Goal: Task Accomplishment & Management: Complete application form

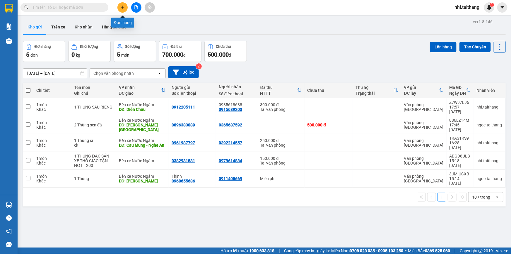
click at [121, 6] on icon "plus" at bounding box center [123, 7] width 4 height 4
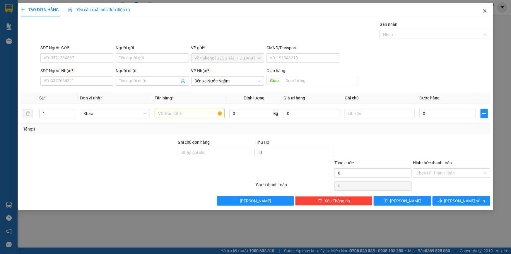
click at [486, 11] on icon "close" at bounding box center [484, 10] width 5 height 5
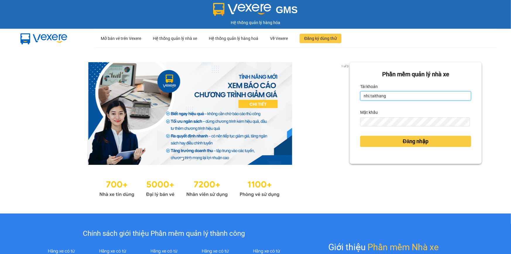
click at [413, 96] on input "nhi.taithang" at bounding box center [415, 95] width 111 height 9
type input "[PERSON_NAME].taithang"
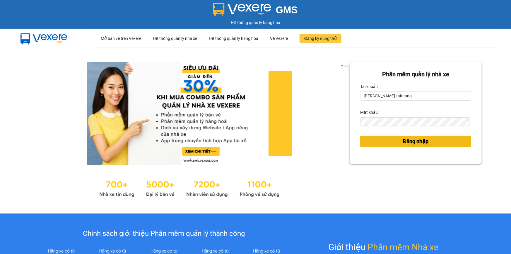
click at [407, 146] on button "Đăng nhập" at bounding box center [415, 141] width 111 height 11
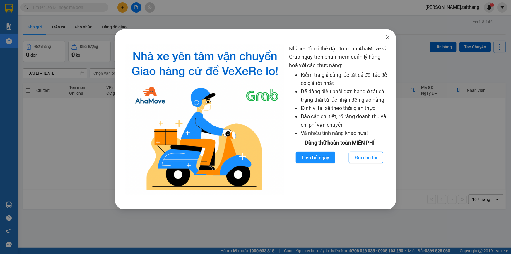
click at [384, 38] on span "Close" at bounding box center [387, 37] width 16 height 16
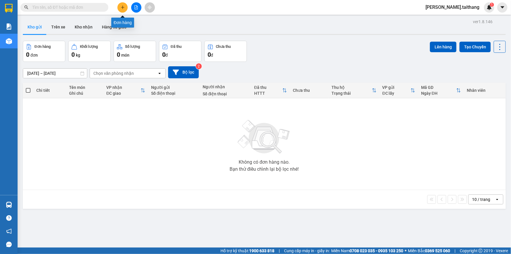
click at [121, 4] on button at bounding box center [122, 7] width 10 height 10
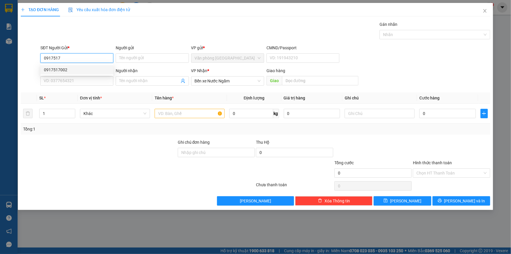
click at [59, 67] on div "0917517002" at bounding box center [77, 69] width 66 height 6
type input "0917517002"
type input "800.000"
type input "0917517002"
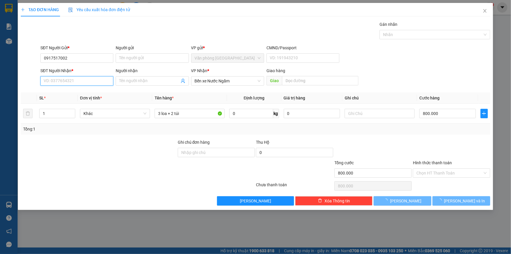
click at [63, 78] on input "SĐT Người Nhận *" at bounding box center [76, 80] width 73 height 9
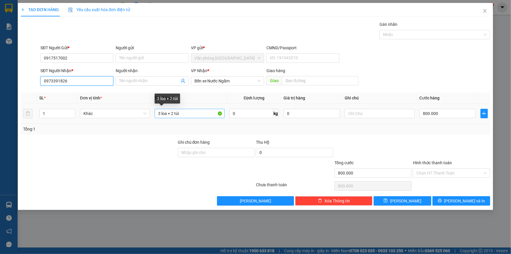
type input "0973391826"
drag, startPoint x: 182, startPoint y: 111, endPoint x: 143, endPoint y: 111, distance: 39.8
click at [143, 111] on tr "1 Khác 3 loa + 2 túi 0 kg 0 800.000" at bounding box center [255, 114] width 469 height 20
type input "1 bat"
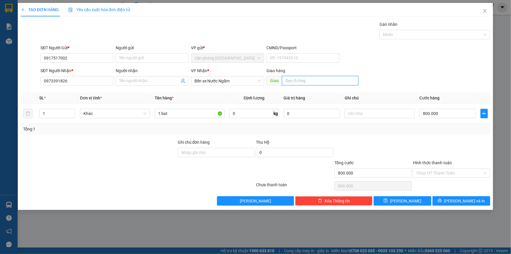
click at [290, 78] on input "text" at bounding box center [320, 80] width 76 height 9
type input "Ninh [PERSON_NAME]"
click at [448, 114] on input "800.000" at bounding box center [447, 113] width 56 height 9
type input "0"
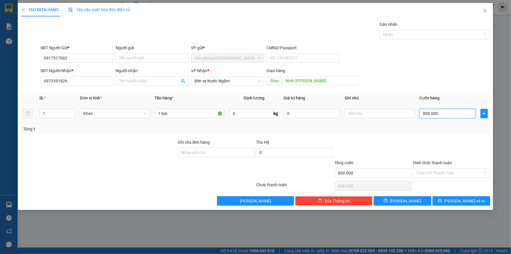
type input "0"
type input "2"
type input "002"
type input "20"
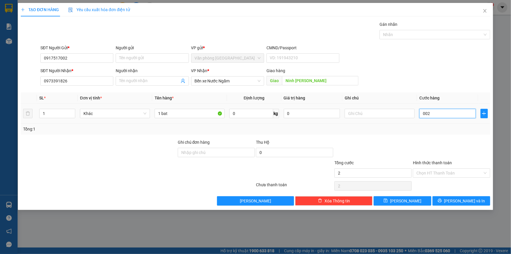
type input "20"
type input "0.020"
type input "200"
type input "00.200"
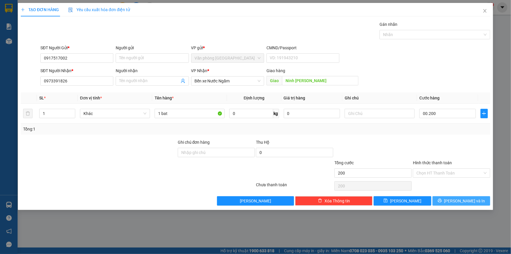
type input "200.000"
click at [468, 200] on span "[PERSON_NAME] và In" at bounding box center [464, 200] width 41 height 6
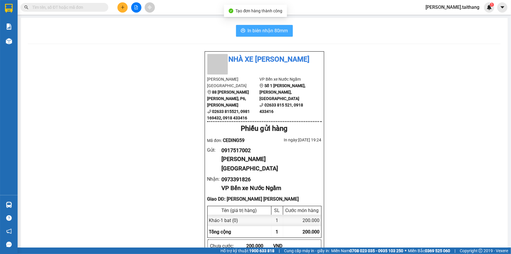
click at [261, 30] on span "In biên nhận 80mm" at bounding box center [268, 30] width 40 height 7
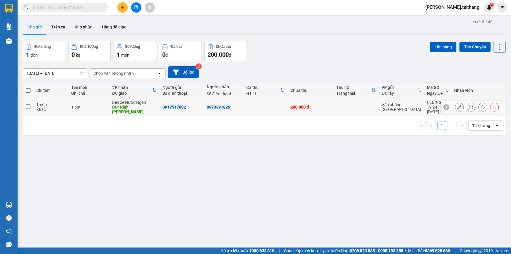
click at [28, 104] on input "checkbox" at bounding box center [28, 106] width 4 height 4
checkbox input "true"
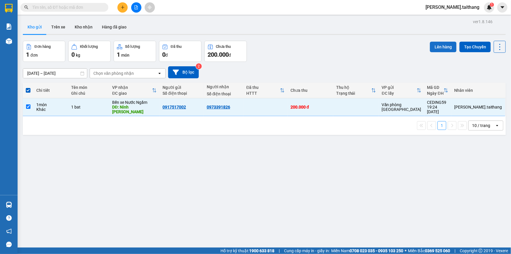
click at [431, 44] on button "Lên hàng" at bounding box center [443, 47] width 27 height 11
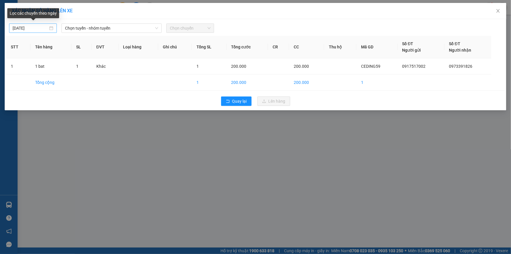
click at [51, 28] on div "[DATE]" at bounding box center [33, 28] width 41 height 6
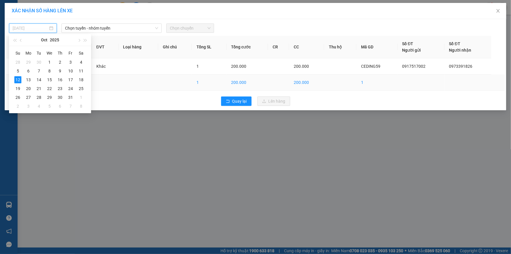
click at [30, 78] on div "13" at bounding box center [28, 79] width 7 height 7
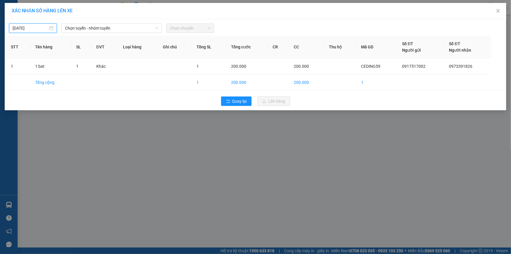
type input "[DATE]"
click at [143, 25] on span "Chọn tuyến - nhóm tuyến" at bounding box center [111, 28] width 93 height 9
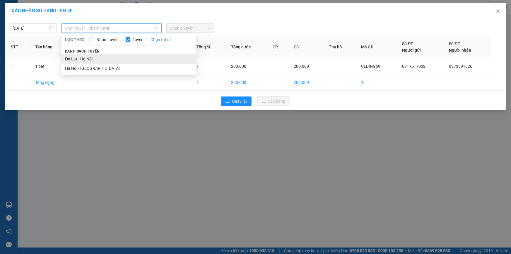
drag, startPoint x: 88, startPoint y: 58, endPoint x: 93, endPoint y: 57, distance: 5.1
click at [88, 58] on li "Đà Lạt - Hà Nội" at bounding box center [128, 58] width 135 height 9
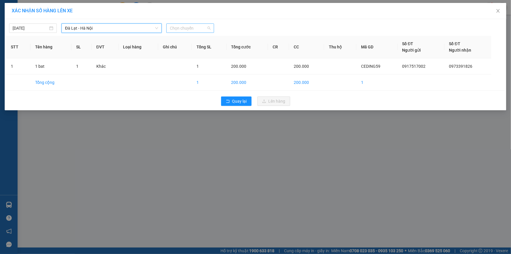
click at [184, 29] on span "Chọn chuyến" at bounding box center [190, 28] width 41 height 9
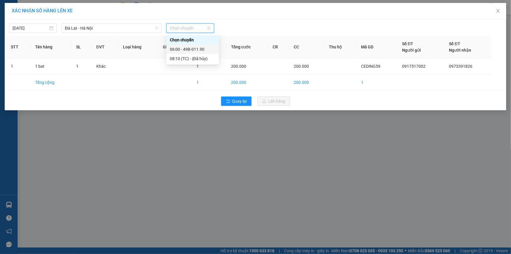
click at [195, 48] on div "06:00 - 49B-011.90" at bounding box center [193, 49] width 46 height 6
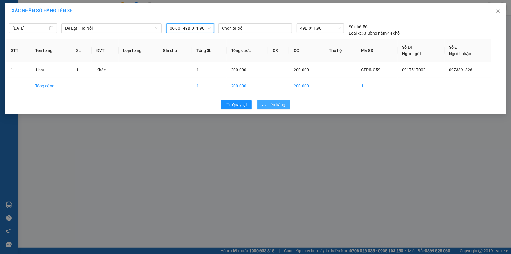
click at [272, 106] on span "Lên hàng" at bounding box center [276, 104] width 17 height 6
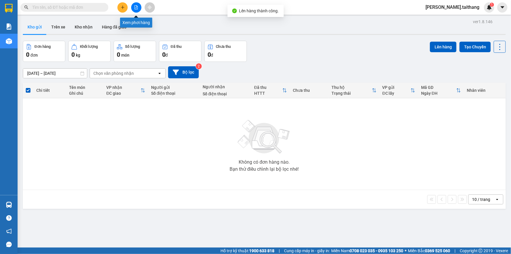
click at [137, 7] on icon "file-add" at bounding box center [136, 7] width 4 height 4
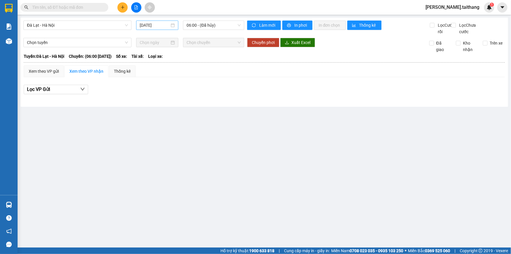
click at [174, 25] on div "[DATE]" at bounding box center [157, 25] width 35 height 6
click at [218, 23] on span "06:00 - (Đã hủy)" at bounding box center [213, 25] width 54 height 9
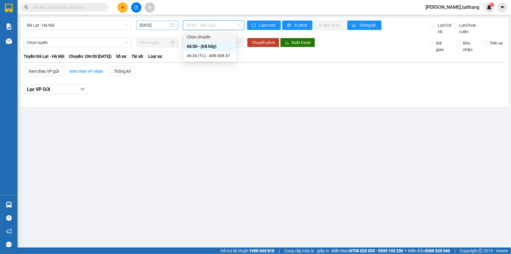
click at [171, 25] on div "[DATE]" at bounding box center [157, 25] width 35 height 6
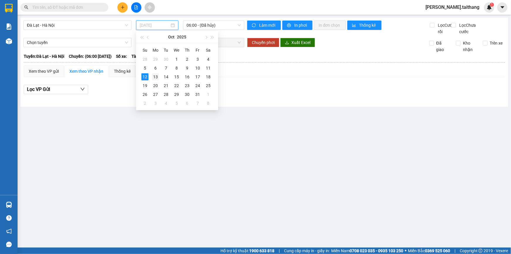
click at [154, 78] on div "13" at bounding box center [155, 76] width 7 height 7
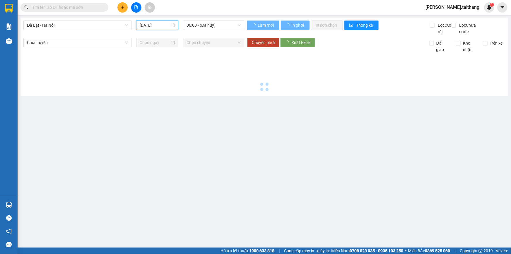
type input "[DATE]"
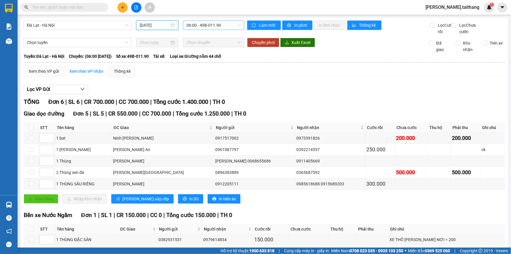
click at [220, 21] on span "06:00 - 49B-011.90" at bounding box center [213, 25] width 54 height 9
click at [220, 44] on div "06:00 - 49B-011.90" at bounding box center [208, 46] width 46 height 6
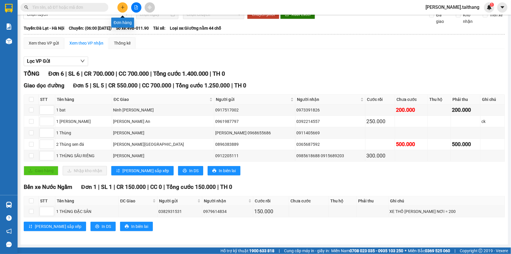
click at [121, 6] on icon "plus" at bounding box center [123, 7] width 4 height 4
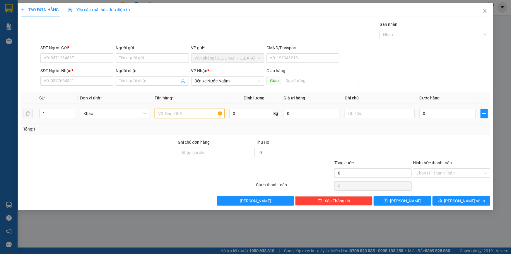
click at [196, 111] on input "text" at bounding box center [190, 113] width 70 height 9
click at [102, 56] on input "SĐT Người Gửi *" at bounding box center [76, 57] width 73 height 9
type input "0828101802"
click at [88, 82] on input "SĐT Người Nhận *" at bounding box center [76, 80] width 73 height 9
click at [64, 93] on div "0977571477" at bounding box center [77, 92] width 66 height 6
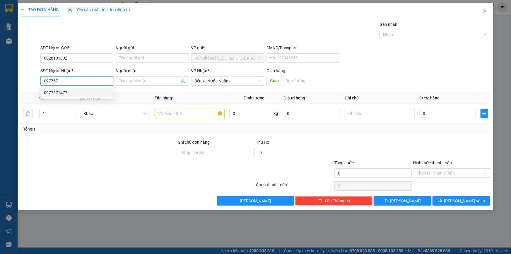
type input "0977571477"
type input "100.000"
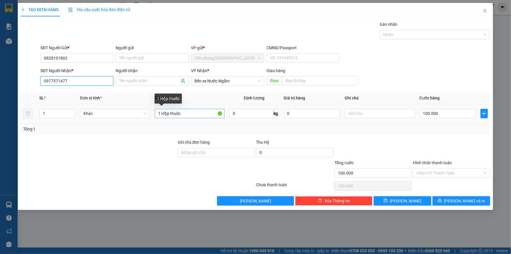
type input "0977571477"
drag, startPoint x: 196, startPoint y: 114, endPoint x: 156, endPoint y: 114, distance: 39.5
click at [156, 114] on input "1 Hộp thuốc" at bounding box center [190, 113] width 70 height 9
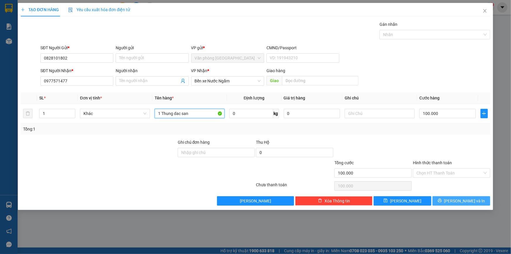
type input "1 Thung dac san"
click at [462, 202] on span "[PERSON_NAME] và In" at bounding box center [464, 200] width 41 height 6
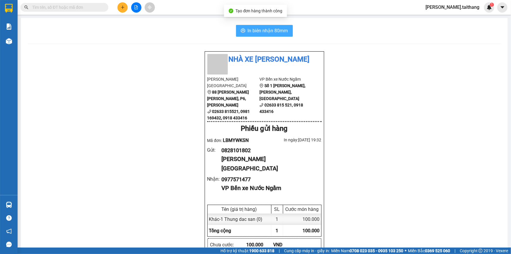
click at [266, 29] on span "In biên nhận 80mm" at bounding box center [268, 30] width 40 height 7
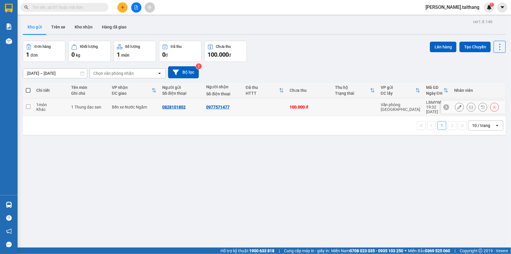
click at [27, 104] on input "checkbox" at bounding box center [28, 106] width 4 height 4
checkbox input "true"
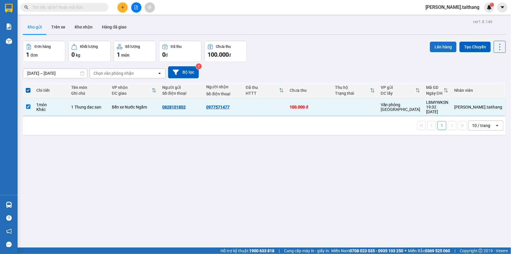
click at [441, 47] on button "Lên hàng" at bounding box center [443, 47] width 27 height 11
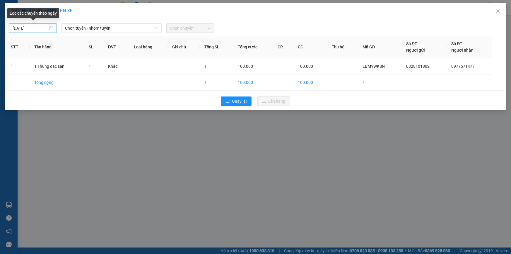
click at [50, 28] on div "[DATE]" at bounding box center [33, 28] width 41 height 6
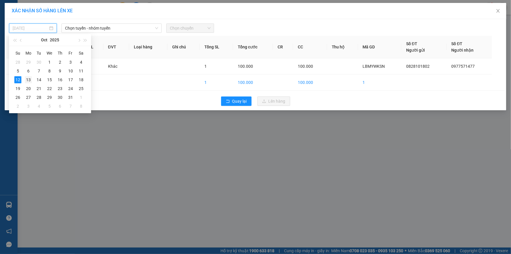
click at [28, 77] on div "13" at bounding box center [28, 79] width 7 height 7
type input "[DATE]"
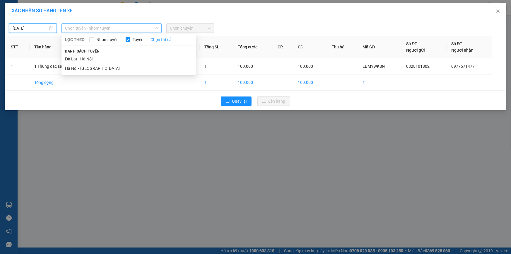
click at [115, 28] on span "Chọn tuyến - nhóm tuyến" at bounding box center [111, 28] width 93 height 9
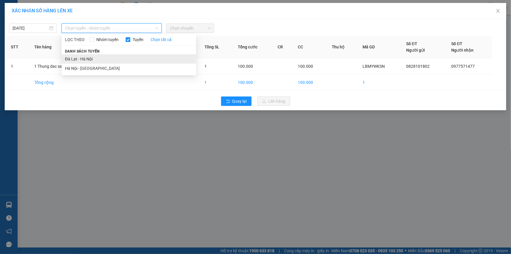
click at [83, 58] on li "Đà Lạt - Hà Nội" at bounding box center [128, 58] width 135 height 9
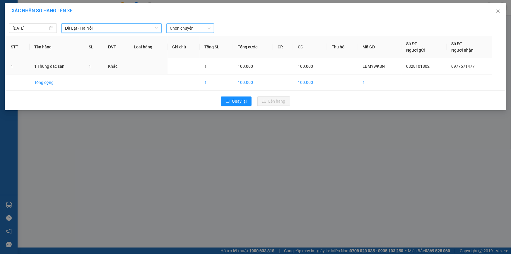
click at [200, 28] on span "Chọn chuyến" at bounding box center [190, 28] width 41 height 9
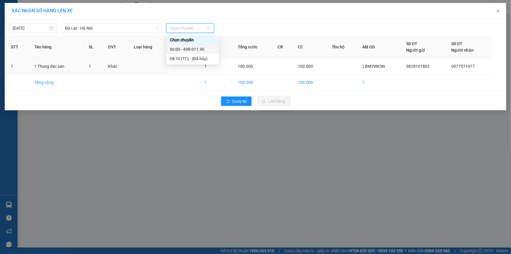
click at [197, 47] on div "06:00 - 49B-011.90" at bounding box center [193, 49] width 46 height 6
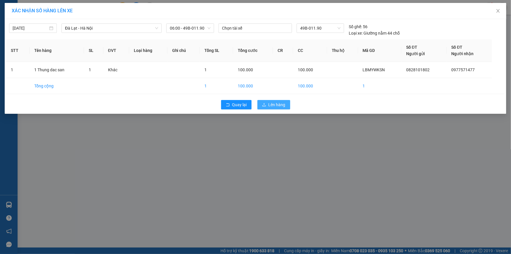
click at [277, 106] on span "Lên hàng" at bounding box center [276, 104] width 17 height 6
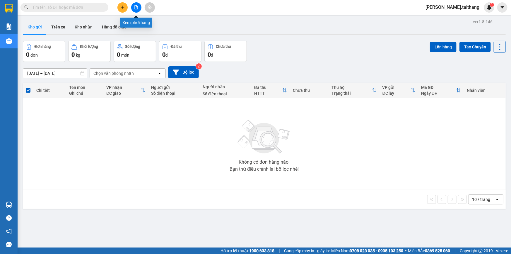
click at [138, 8] on icon "file-add" at bounding box center [136, 7] width 4 height 4
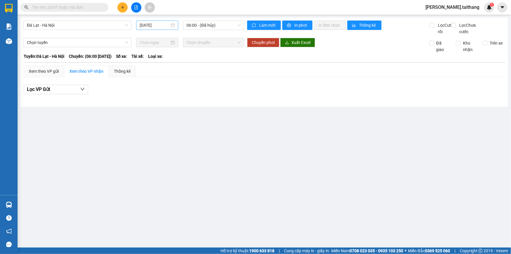
click at [175, 27] on div "[DATE]" at bounding box center [157, 24] width 42 height 9
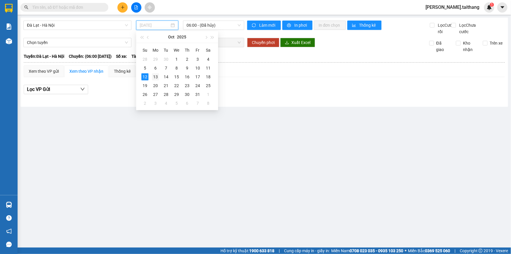
click at [158, 76] on div "13" at bounding box center [155, 76] width 7 height 7
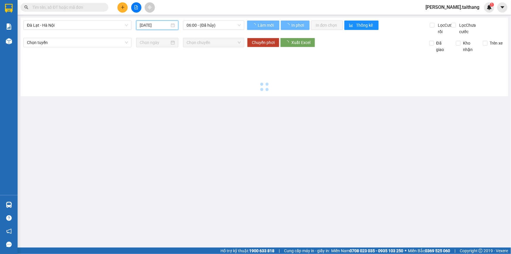
type input "[DATE]"
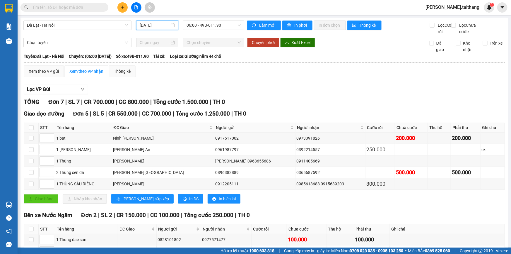
scroll to position [45, 0]
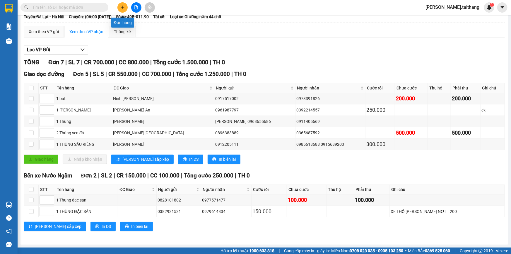
click at [124, 9] on icon "plus" at bounding box center [123, 7] width 4 height 4
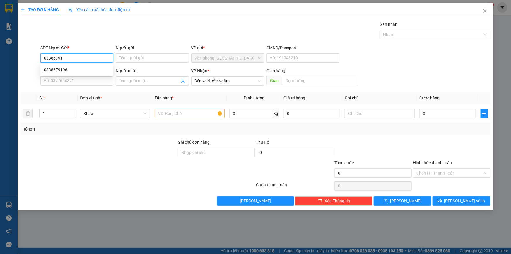
click at [59, 68] on div "0338679196" at bounding box center [77, 69] width 66 height 6
type input "0338679196"
type input "150.000"
type input "0338679196"
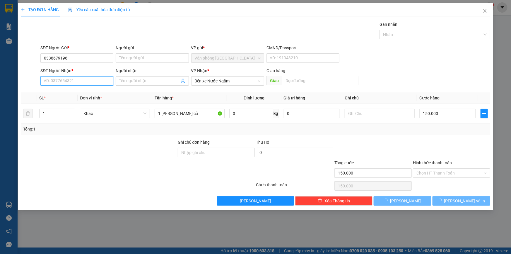
click at [62, 78] on input "SĐT Người Nhận *" at bounding box center [76, 80] width 73 height 9
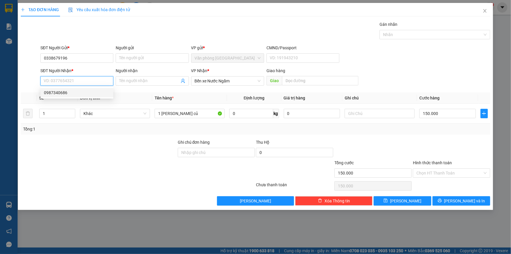
click at [52, 93] on div "0987340686" at bounding box center [77, 92] width 66 height 6
type input "0987340686"
type input "[PERSON_NAME] - [PERSON_NAME]"
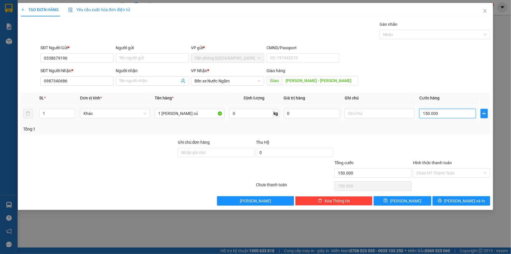
click at [445, 114] on input "150.000" at bounding box center [447, 113] width 56 height 9
type input "0"
type input "2"
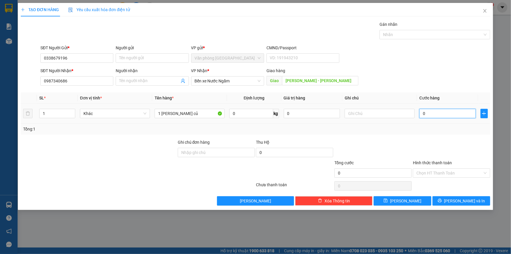
type input "2"
type input "002"
type input "20"
type input "0.020"
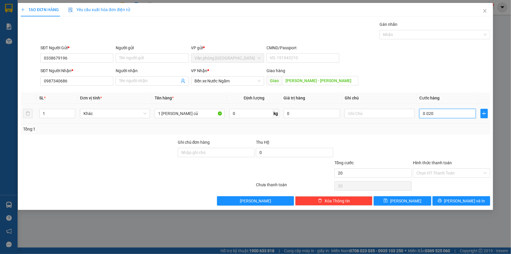
type input "200"
type input "00.200"
type input "200.000"
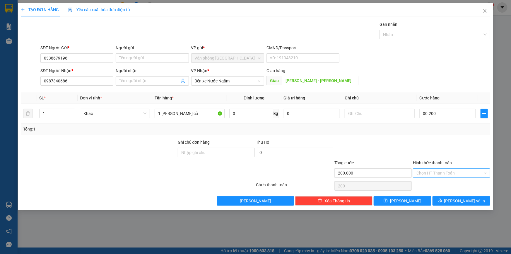
type input "200.000"
click at [468, 174] on input "Hình thức thanh toán" at bounding box center [449, 172] width 66 height 9
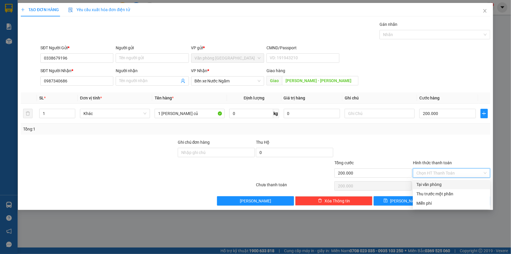
click at [433, 184] on div "Tại văn phòng" at bounding box center [451, 184] width 70 height 6
type input "0"
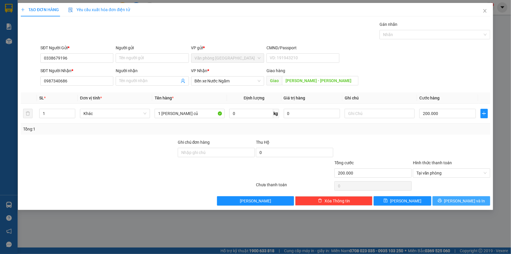
click at [465, 202] on span "[PERSON_NAME] và In" at bounding box center [464, 200] width 41 height 6
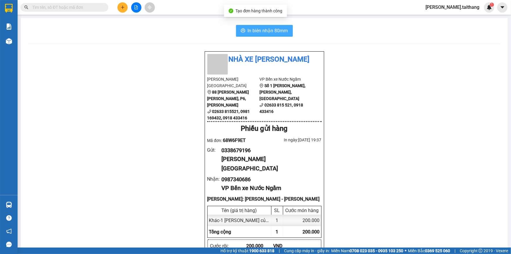
click at [280, 32] on span "In biên nhận 80mm" at bounding box center [268, 30] width 40 height 7
